Goal: Task Accomplishment & Management: Complete application form

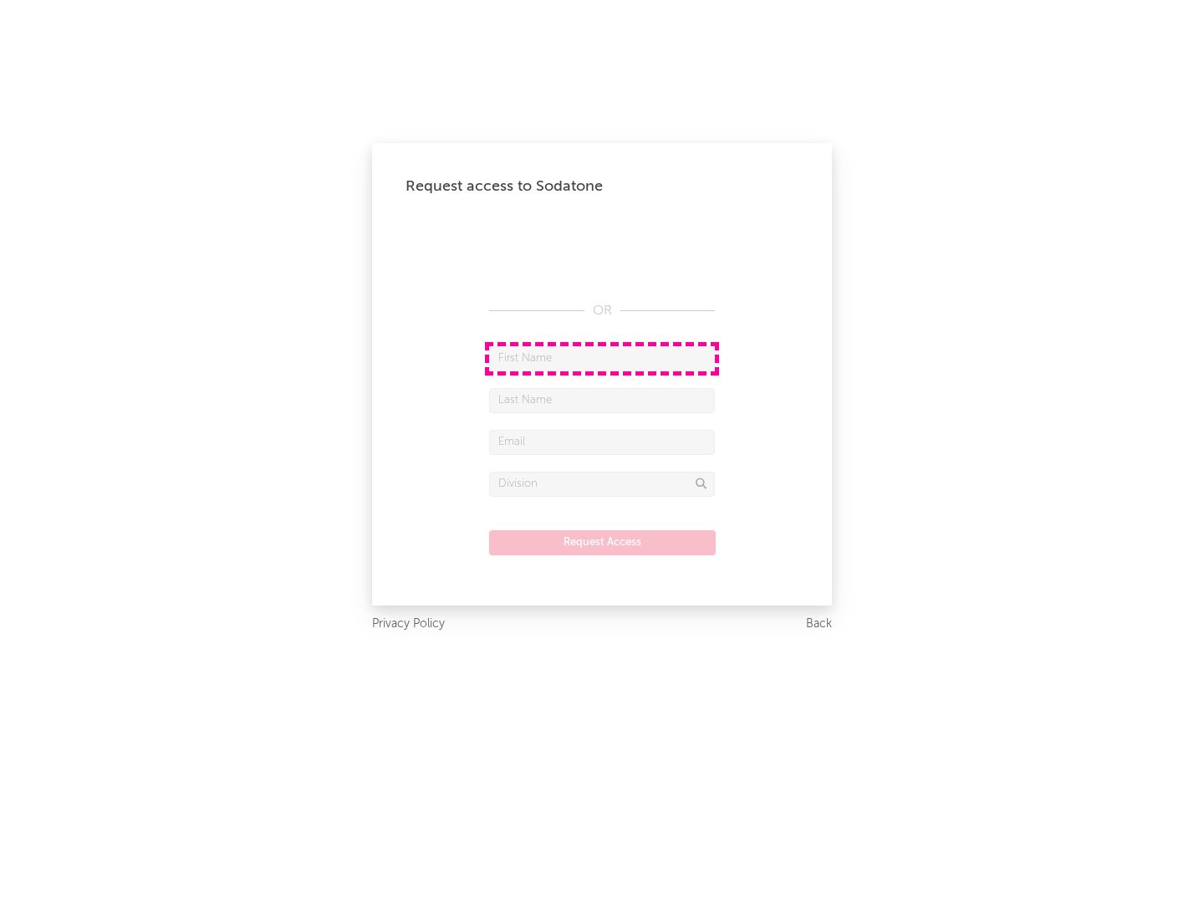
click at [602, 358] on input "text" at bounding box center [602, 358] width 226 height 25
type input "[PERSON_NAME]"
click at [602, 400] on input "text" at bounding box center [602, 400] width 226 height 25
type input "[PERSON_NAME]"
click at [602, 441] on input "text" at bounding box center [602, 442] width 226 height 25
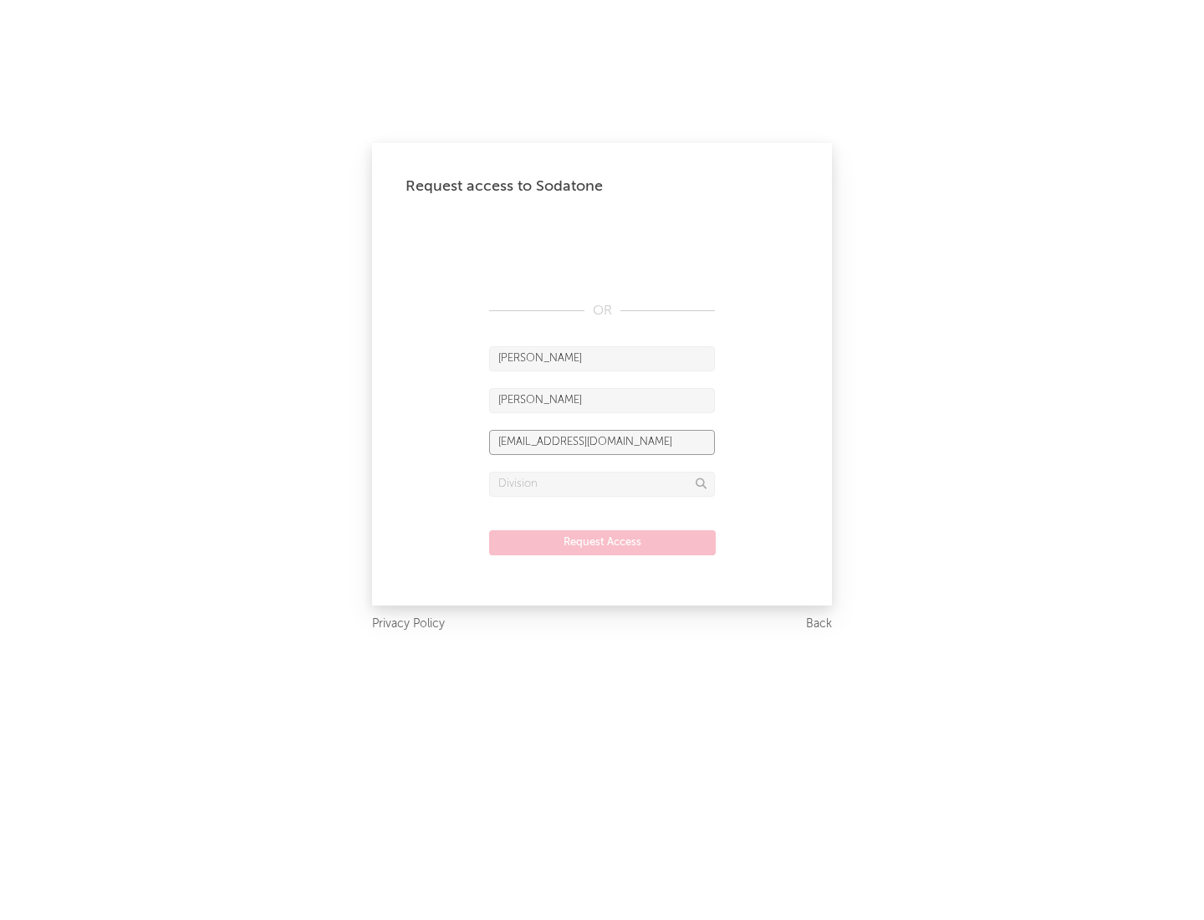
type input "[EMAIL_ADDRESS][DOMAIN_NAME]"
click at [602, 483] on input "text" at bounding box center [602, 483] width 226 height 25
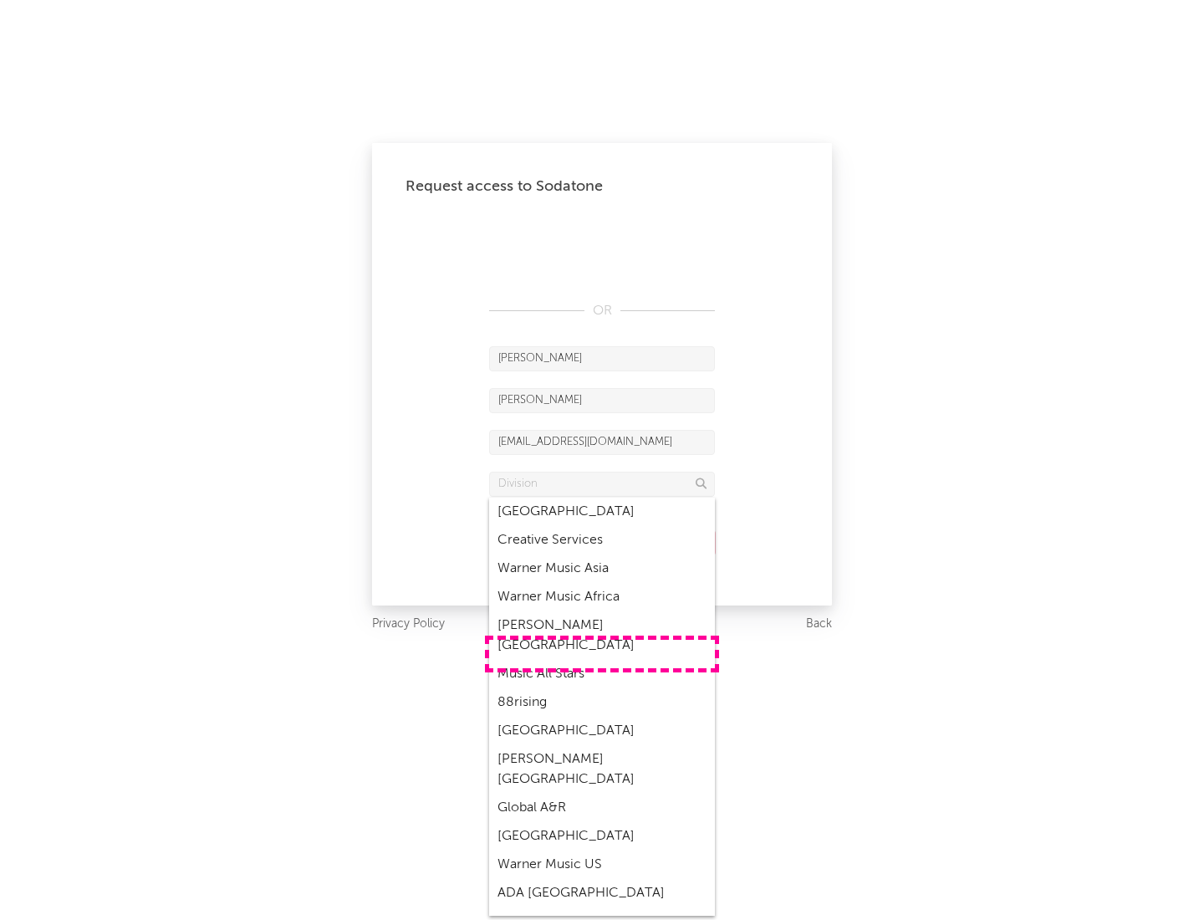
click at [602, 660] on div "Music All Stars" at bounding box center [602, 674] width 226 height 28
type input "Music All Stars"
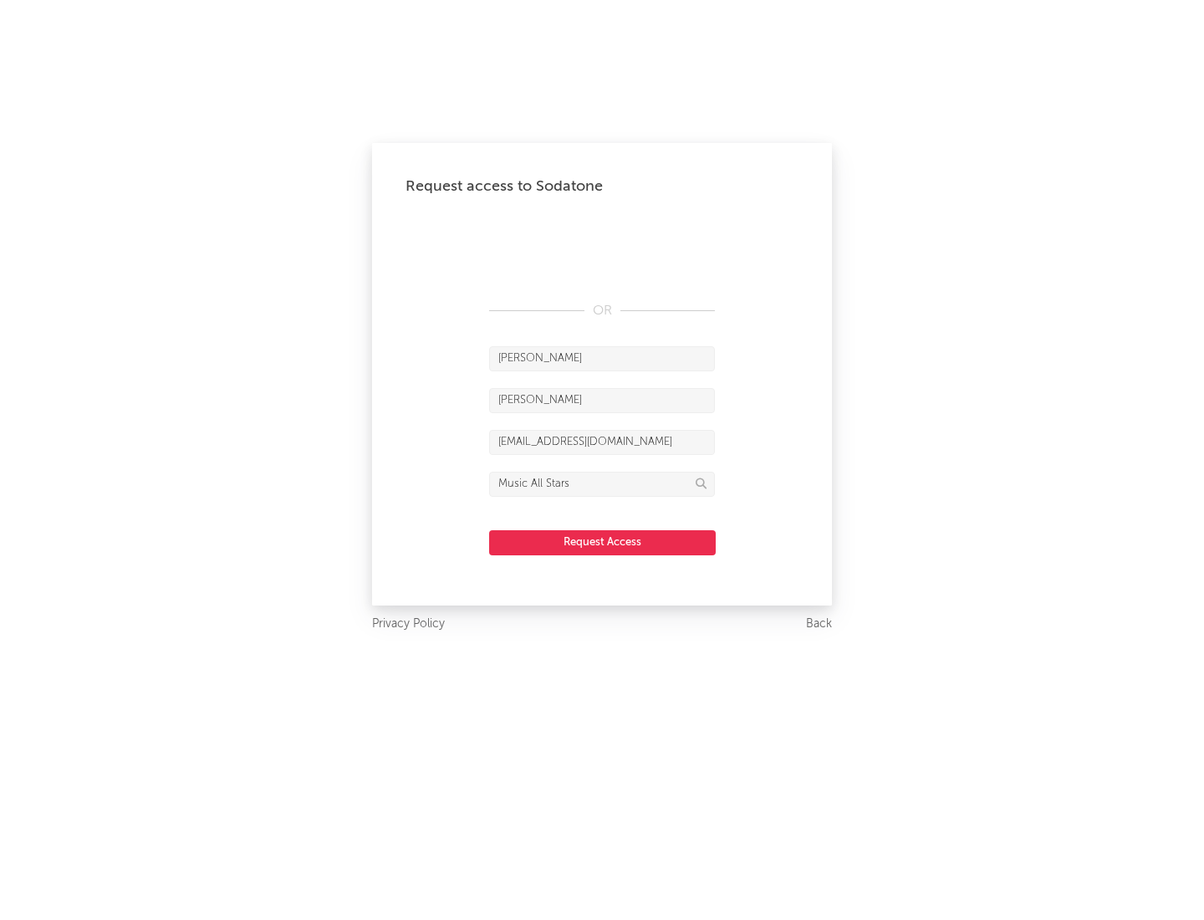
click at [602, 542] on button "Request Access" at bounding box center [602, 542] width 227 height 25
